Goal: Task Accomplishment & Management: Use online tool/utility

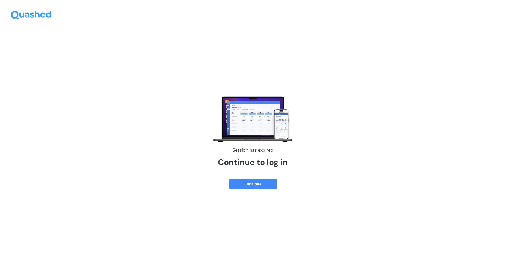
click at [266, 184] on button "Continue" at bounding box center [253, 184] width 48 height 11
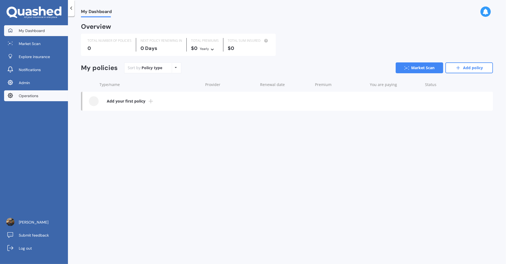
click at [51, 95] on link "Operations" at bounding box center [36, 95] width 64 height 11
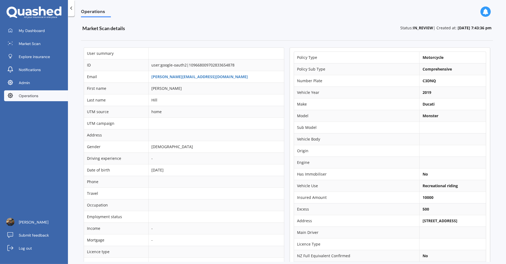
click at [426, 81] on b "C3DNQ" at bounding box center [429, 80] width 13 height 5
copy b "C3DNQ"
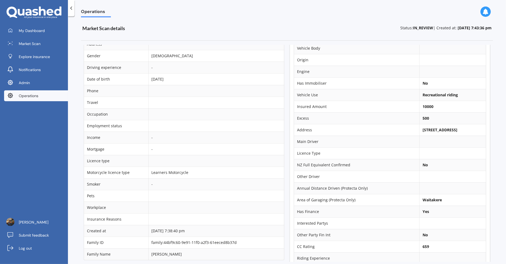
scroll to position [100, 0]
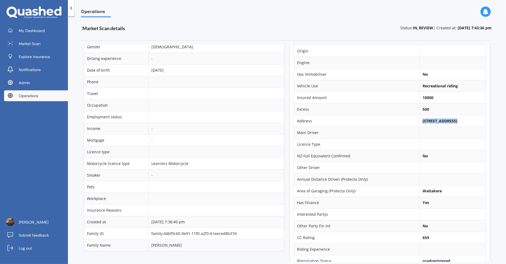
drag, startPoint x: 417, startPoint y: 118, endPoint x: 453, endPoint y: 119, distance: 36.4
click at [453, 119] on b "113 Waekahu Road, Westgate, Auckland 0814" at bounding box center [440, 120] width 35 height 5
copy b "113 Waekahu Road"
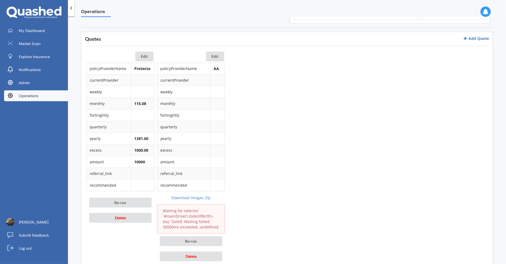
scroll to position [351, 0]
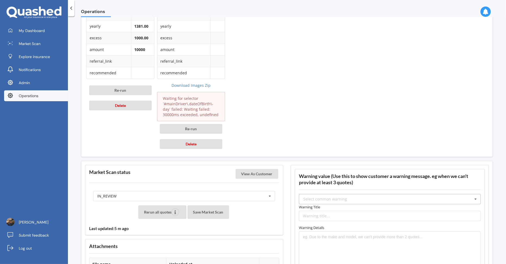
click at [342, 198] on div "Select common warning" at bounding box center [325, 200] width 44 height 4
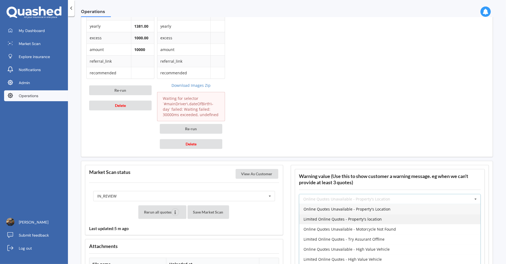
click at [356, 217] on span "Limited Online Quotes - Property's location" at bounding box center [343, 219] width 78 height 5
type input "Limited Online Quotes - Property's location"
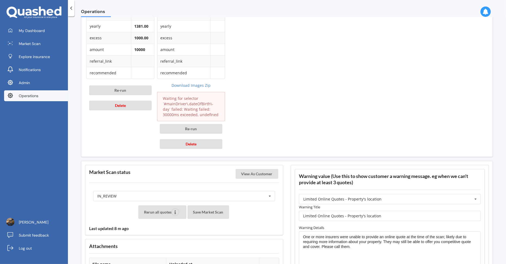
scroll to position [371, 0]
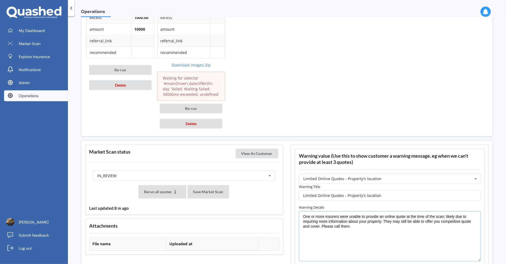
click at [366, 232] on textarea "One or more insurers were unable to provide an online quote at the time of the …" at bounding box center [390, 236] width 182 height 51
click at [370, 224] on textarea "One or more insurers were unable to provide an online quote at the time of the …" at bounding box center [390, 236] width 182 height 51
click at [358, 222] on textarea "One or more insurers were unable to provide an online quote at the time of the …" at bounding box center [390, 236] width 182 height 51
click at [374, 217] on textarea "One or more insurers were unable to provide an online quote at the time of the …" at bounding box center [390, 236] width 182 height 51
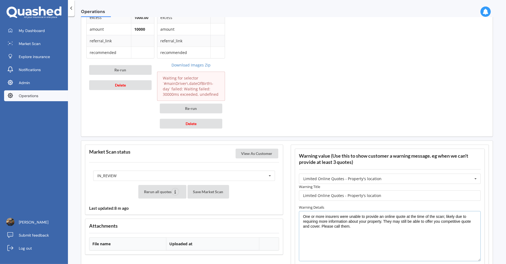
click at [374, 217] on textarea "One or more insurers were unable to provide an online quote at the time of the …" at bounding box center [390, 236] width 182 height 51
paste textarea "address"
click at [372, 229] on textarea "One or more insurers were unable to provide an online quote at the time of the …" at bounding box center [390, 236] width 182 height 51
type textarea "One or more insurers were unable to provide an online quote at the time of the …"
click at [216, 174] on div "IN_REVIEW READY PENDING VIEWED ABANDONED IN_REVIEW" at bounding box center [184, 176] width 182 height 10
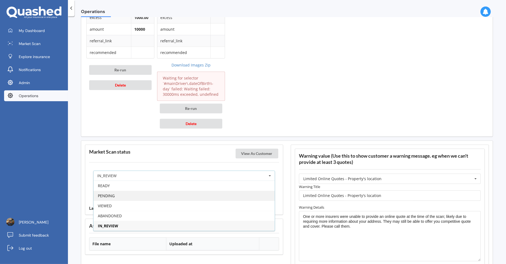
click at [194, 191] on div "PENDING" at bounding box center [183, 196] width 181 height 10
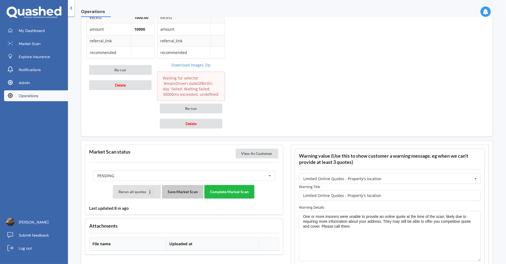
click at [192, 191] on button "Save Market Scan" at bounding box center [183, 192] width 42 height 14
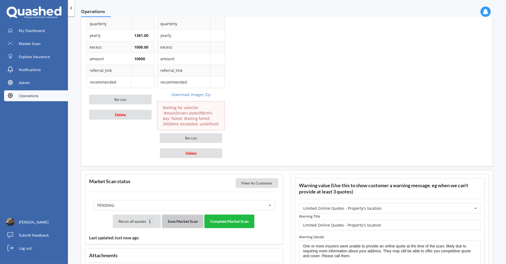
click at [186, 221] on button "Save Market Scan" at bounding box center [183, 222] width 42 height 14
click at [236, 217] on button "Complete Market Scan" at bounding box center [229, 222] width 50 height 14
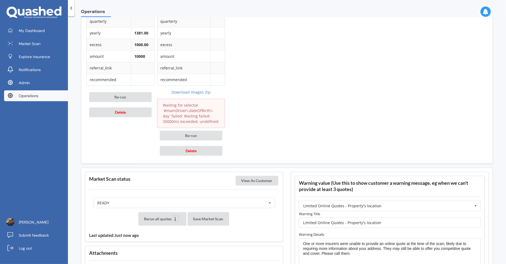
scroll to position [342, 0]
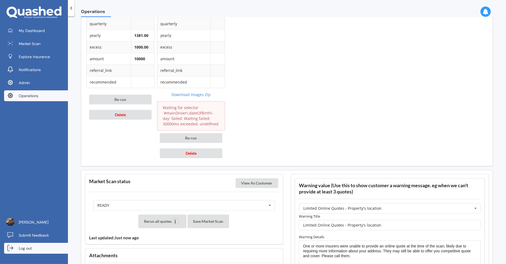
click at [37, 248] on link "Log out" at bounding box center [36, 248] width 64 height 11
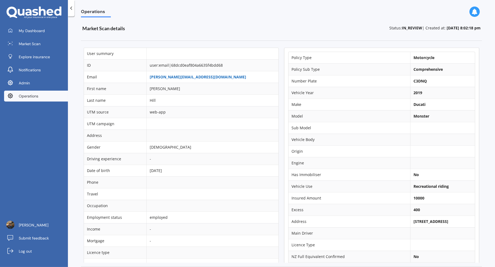
click at [171, 77] on link "[PERSON_NAME][EMAIL_ADDRESS][DOMAIN_NAME]" at bounding box center [198, 76] width 96 height 5
drag, startPoint x: 408, startPoint y: 221, endPoint x: 444, endPoint y: 219, distance: 35.4
click at [444, 219] on b "[STREET_ADDRESS]" at bounding box center [431, 220] width 35 height 5
copy b "[STREET_ADDRESS]"
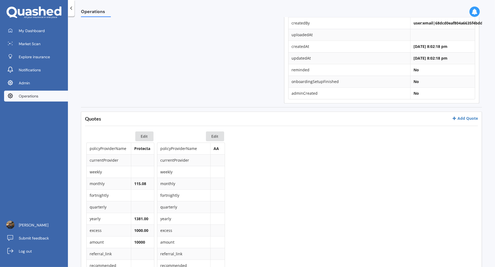
scroll to position [352, 0]
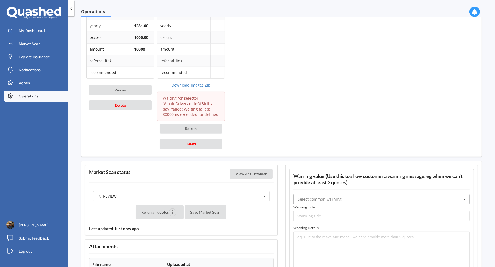
click at [339, 194] on input "text" at bounding box center [382, 199] width 176 height 10
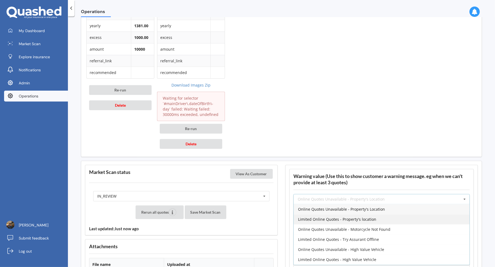
click at [353, 216] on span "Limited Online Quotes - Property's location" at bounding box center [337, 218] width 78 height 5
type input "Limited Online Quotes - Property's location"
type textarea "One or more insurers were unable to provide an online quote at the time of the …"
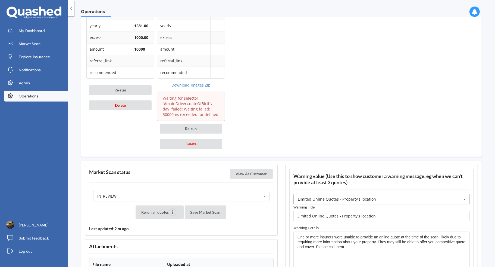
scroll to position [451, 0]
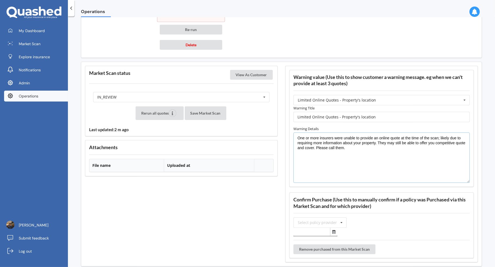
click at [378, 145] on textarea "One or more insurers were unable to provide an online quote at the time of the …" at bounding box center [381, 157] width 176 height 51
click at [375, 143] on textarea "One or more insurers were unable to provide an online quote at the time of the …" at bounding box center [381, 157] width 176 height 51
click at [364, 113] on input "Limited Online Quotes - Property's location" at bounding box center [381, 117] width 176 height 10
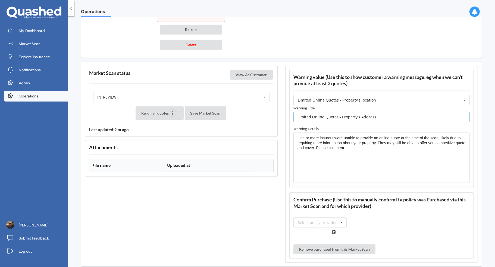
type input "Limited Online Quotes - Property's Address"
click at [372, 148] on textarea "One or more insurers were unable to provide an online quote at the time of the …" at bounding box center [381, 157] width 176 height 51
click at [360, 143] on textarea "One or more insurers were unable to provide an online quote at the time of the …" at bounding box center [381, 157] width 176 height 51
click at [367, 139] on textarea "One or more insurers were unable to provide an online quote at the time of the …" at bounding box center [381, 157] width 176 height 51
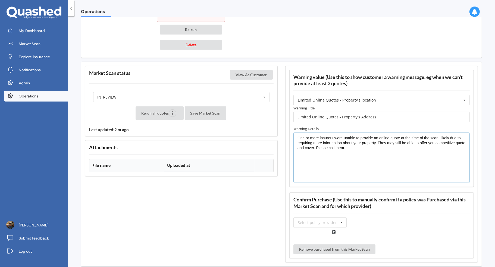
click at [367, 139] on textarea "One or more insurers were unable to provide an online quote at the time of the …" at bounding box center [381, 157] width 176 height 51
paste textarea "address"
click at [374, 148] on textarea "One or more insurers were unable to provide an online quote at the time of the …" at bounding box center [381, 157] width 176 height 51
type textarea "One or more insurers were unable to provide an online quote at the time of the …"
click at [249, 93] on div "IN_REVIEW READY PENDING VIEWED ABANDONED IN_REVIEW" at bounding box center [181, 97] width 176 height 10
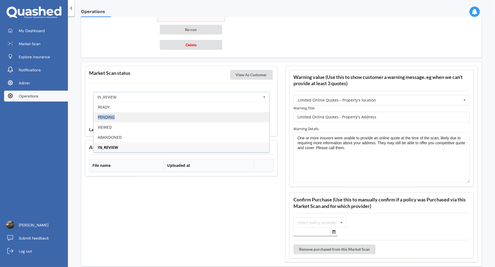
drag, startPoint x: 224, startPoint y: 108, endPoint x: 218, endPoint y: 113, distance: 7.3
click at [218, 113] on div "READY PENDING VIEWED ABANDONED IN_REVIEW" at bounding box center [181, 127] width 176 height 51
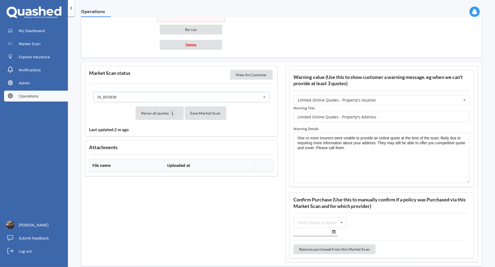
click at [232, 94] on div "IN_REVIEW READY PENDING VIEWED ABANDONED IN_REVIEW" at bounding box center [181, 97] width 176 height 10
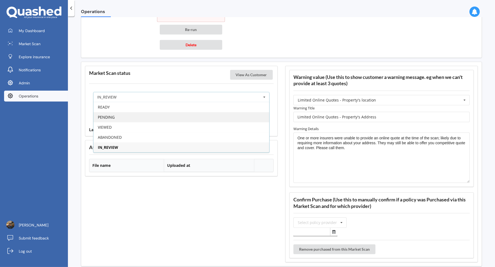
click at [218, 113] on div "PENDING" at bounding box center [181, 117] width 176 height 10
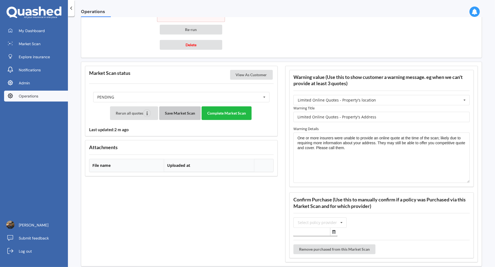
click at [190, 112] on button "Save Market Scan" at bounding box center [180, 113] width 42 height 14
click at [234, 107] on button "Complete Market Scan" at bounding box center [227, 113] width 50 height 14
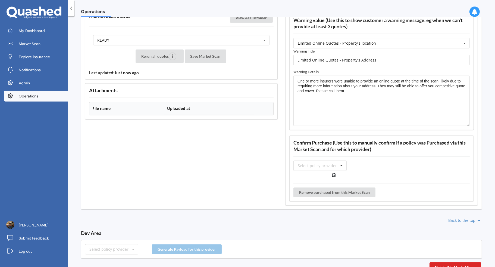
scroll to position [395, 0]
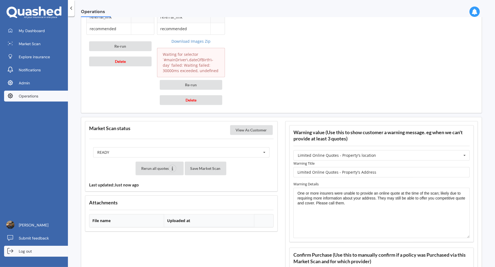
click at [38, 249] on link "Log out" at bounding box center [36, 250] width 64 height 11
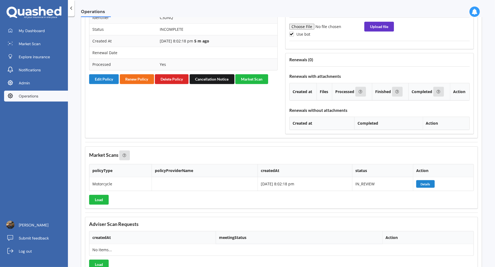
scroll to position [478, 0]
